Goal: Information Seeking & Learning: Learn about a topic

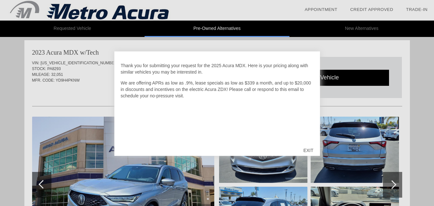
scroll to position [264, 0]
click at [307, 146] on div "EXIT" at bounding box center [308, 150] width 23 height 19
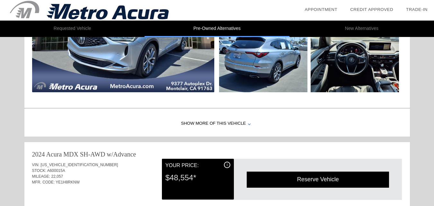
scroll to position [328, 0]
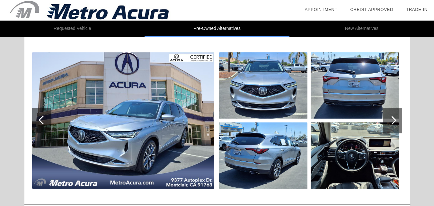
click at [393, 118] on div at bounding box center [392, 120] width 9 height 9
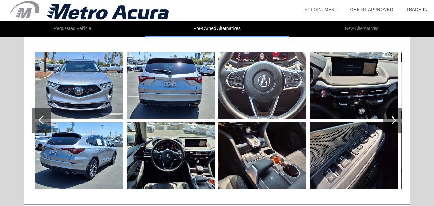
click at [393, 119] on div at bounding box center [392, 120] width 9 height 9
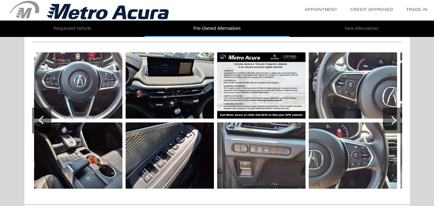
click at [391, 119] on div at bounding box center [392, 120] width 9 height 9
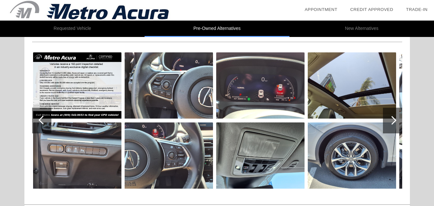
click at [391, 119] on div at bounding box center [392, 120] width 9 height 9
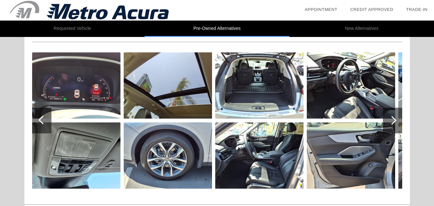
click at [391, 119] on div at bounding box center [392, 120] width 9 height 9
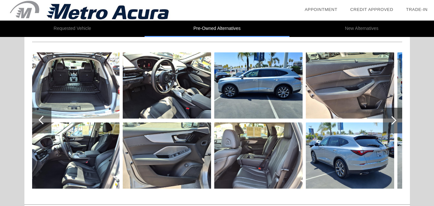
click at [391, 118] on div at bounding box center [392, 120] width 9 height 9
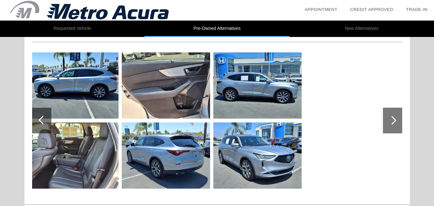
click at [390, 118] on div at bounding box center [392, 120] width 9 height 9
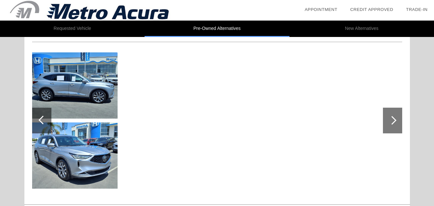
click at [391, 114] on div at bounding box center [392, 121] width 19 height 26
click at [42, 117] on div at bounding box center [43, 120] width 9 height 9
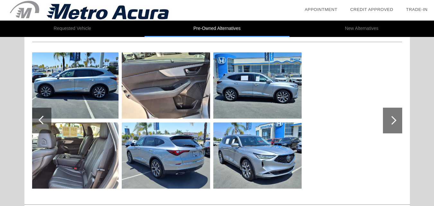
scroll to position [392, 0]
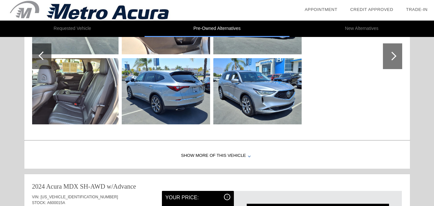
click at [251, 153] on div "Show More of this Vehicle" at bounding box center [216, 156] width 385 height 26
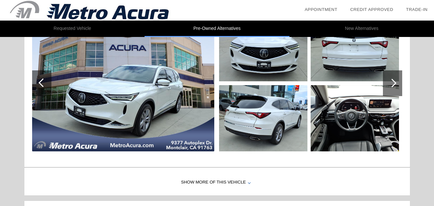
scroll to position [39, 0]
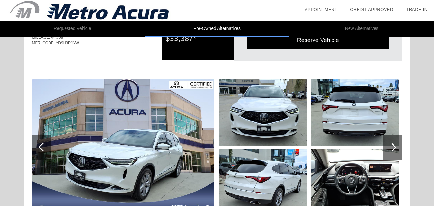
click at [42, 146] on div at bounding box center [43, 147] width 9 height 9
click at [395, 147] on div at bounding box center [392, 147] width 9 height 9
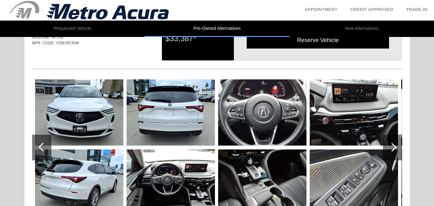
click at [395, 147] on div at bounding box center [392, 147] width 9 height 9
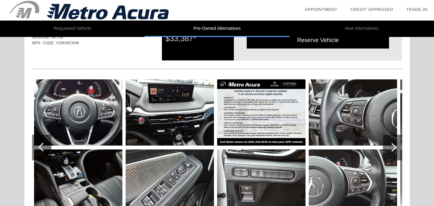
click at [395, 147] on div at bounding box center [392, 147] width 9 height 9
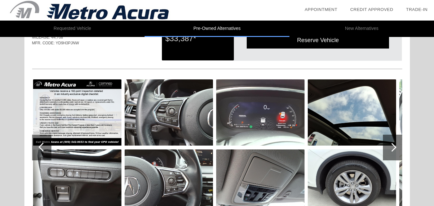
click at [395, 147] on div at bounding box center [392, 147] width 9 height 9
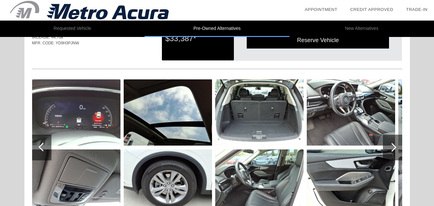
click at [395, 147] on div at bounding box center [392, 147] width 9 height 9
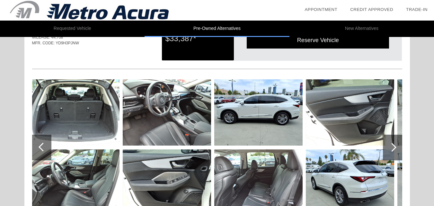
click at [395, 145] on div at bounding box center [392, 148] width 19 height 26
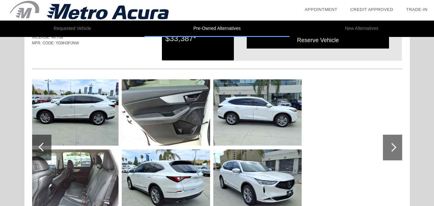
click at [395, 145] on div at bounding box center [392, 148] width 19 height 26
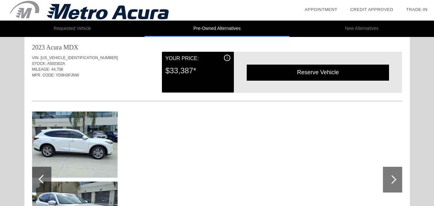
scroll to position [0, 0]
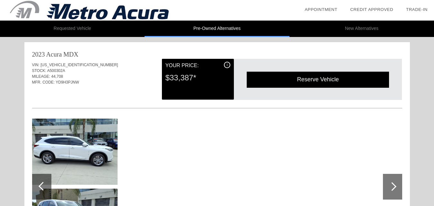
click at [389, 185] on div at bounding box center [392, 186] width 9 height 9
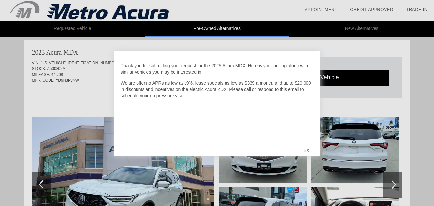
scroll to position [2, 0]
click at [308, 148] on div "EXIT" at bounding box center [308, 150] width 23 height 19
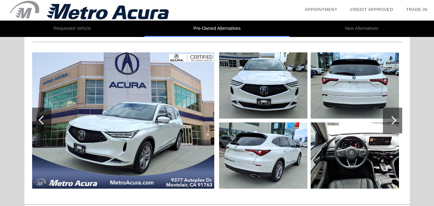
scroll to position [0, 0]
